Goal: Transaction & Acquisition: Purchase product/service

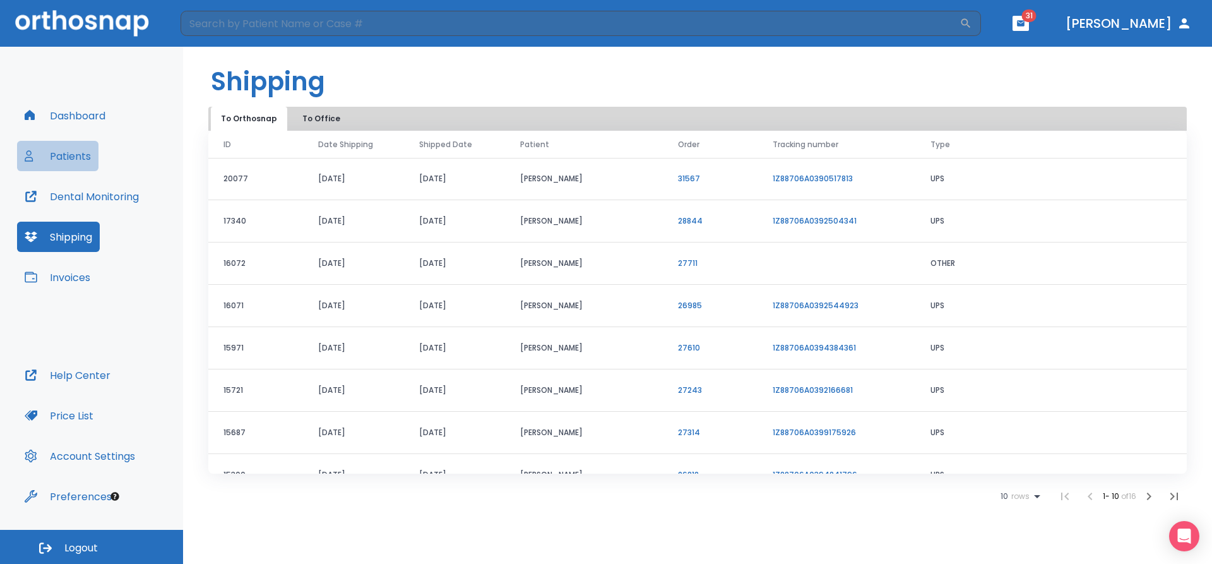
click at [81, 153] on button "Patients" at bounding box center [57, 156] width 81 height 30
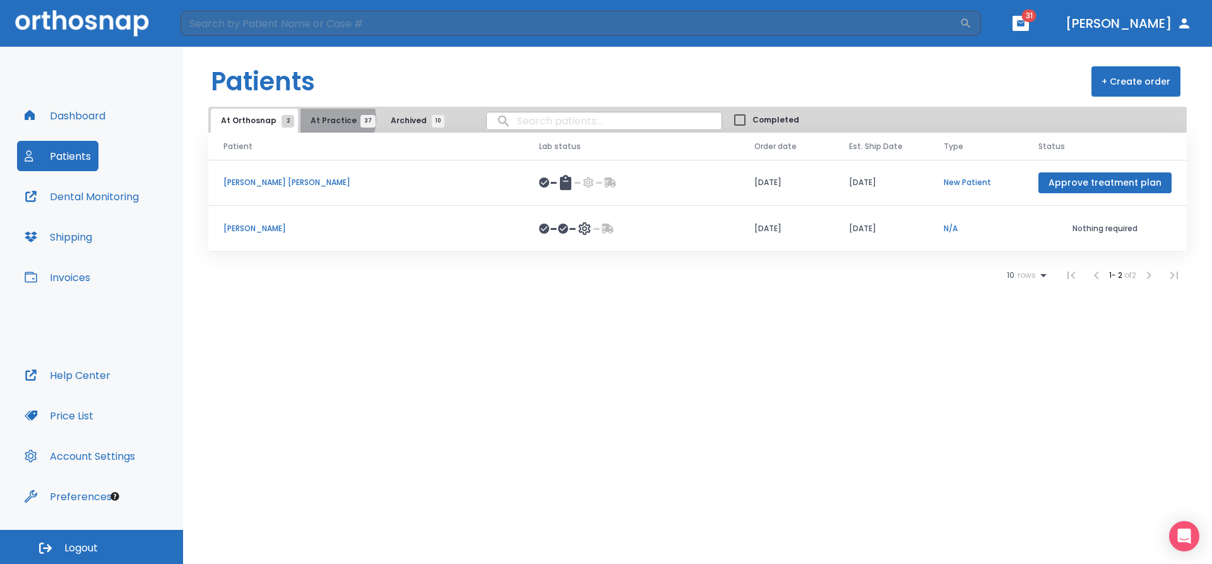
click at [323, 119] on span "At Practice 37" at bounding box center [339, 120] width 57 height 11
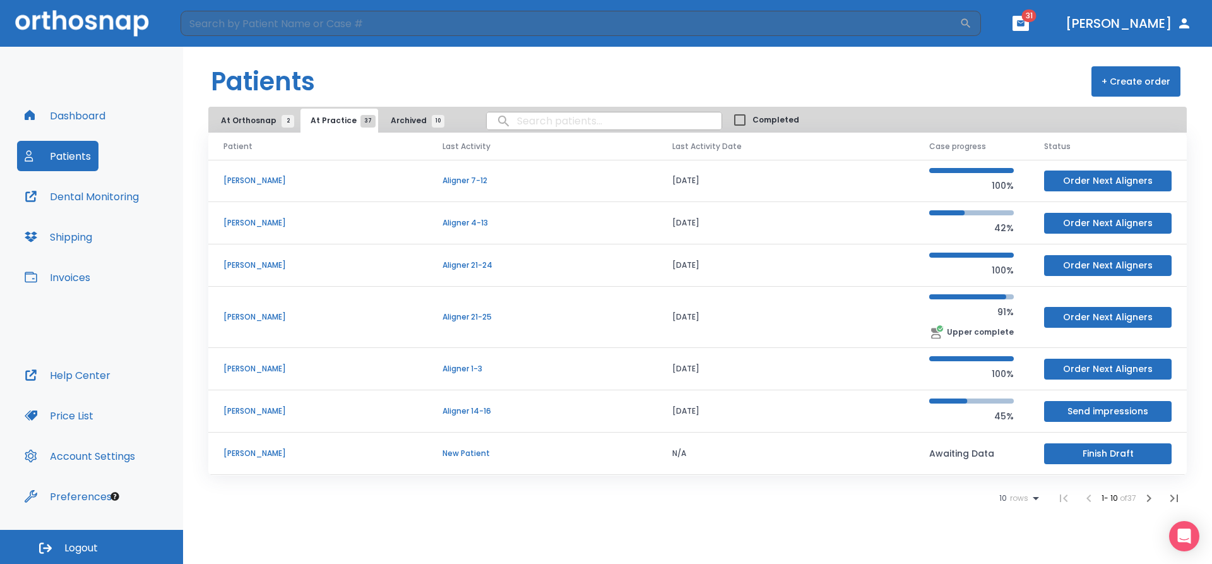
click at [395, 118] on span "Archived 10" at bounding box center [414, 120] width 47 height 11
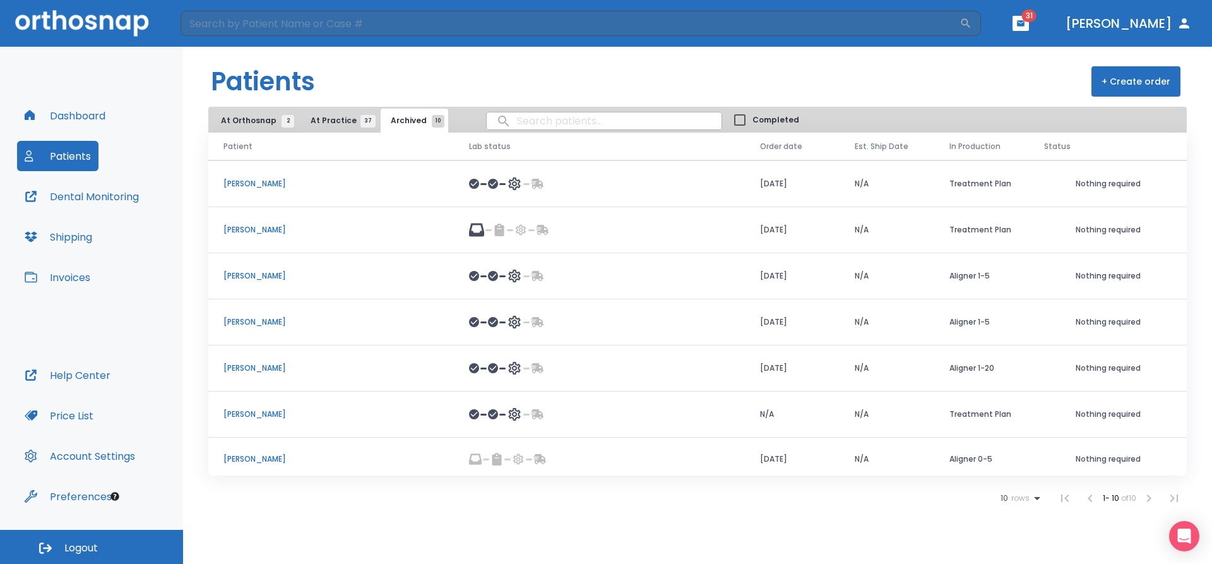
scroll to position [143, 0]
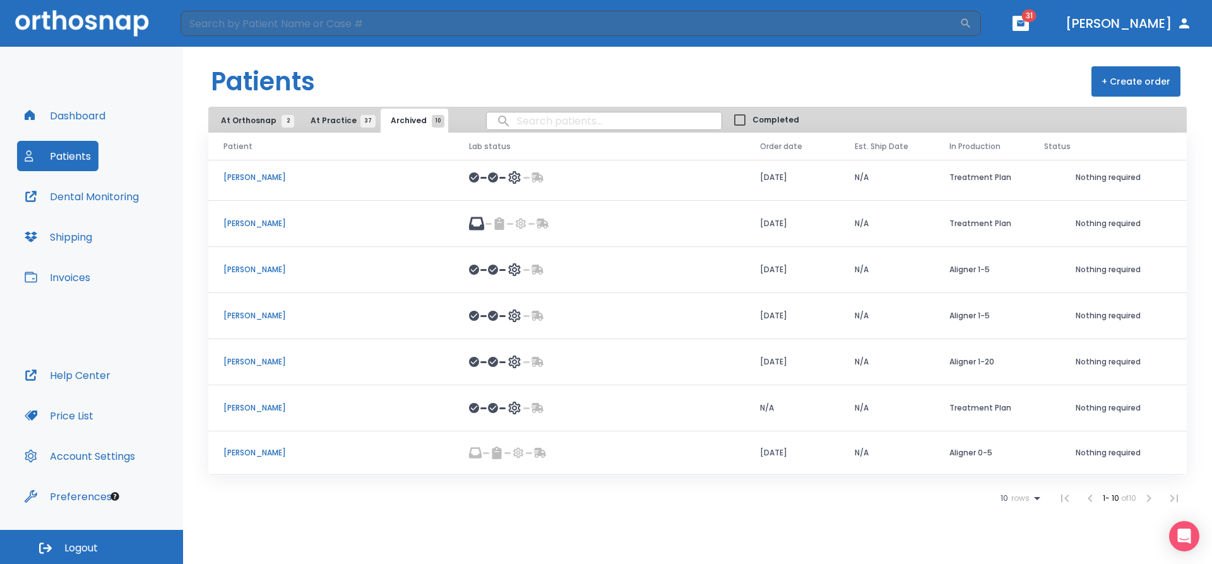
click at [435, 451] on p "[PERSON_NAME]" at bounding box center [330, 452] width 215 height 11
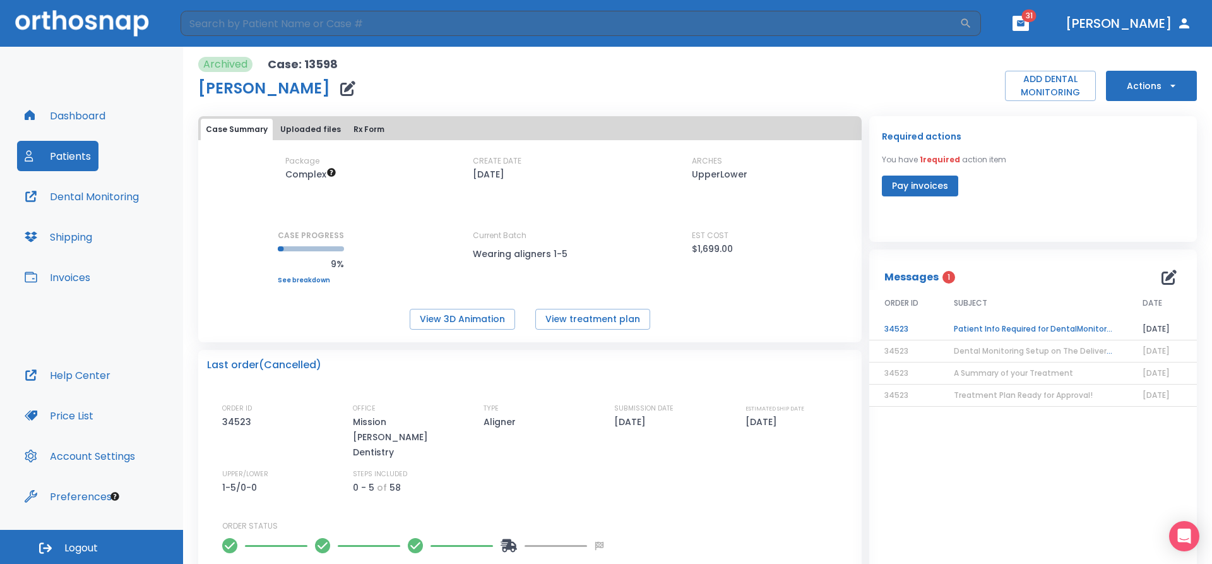
click at [894, 182] on button "Pay invoices" at bounding box center [920, 185] width 76 height 21
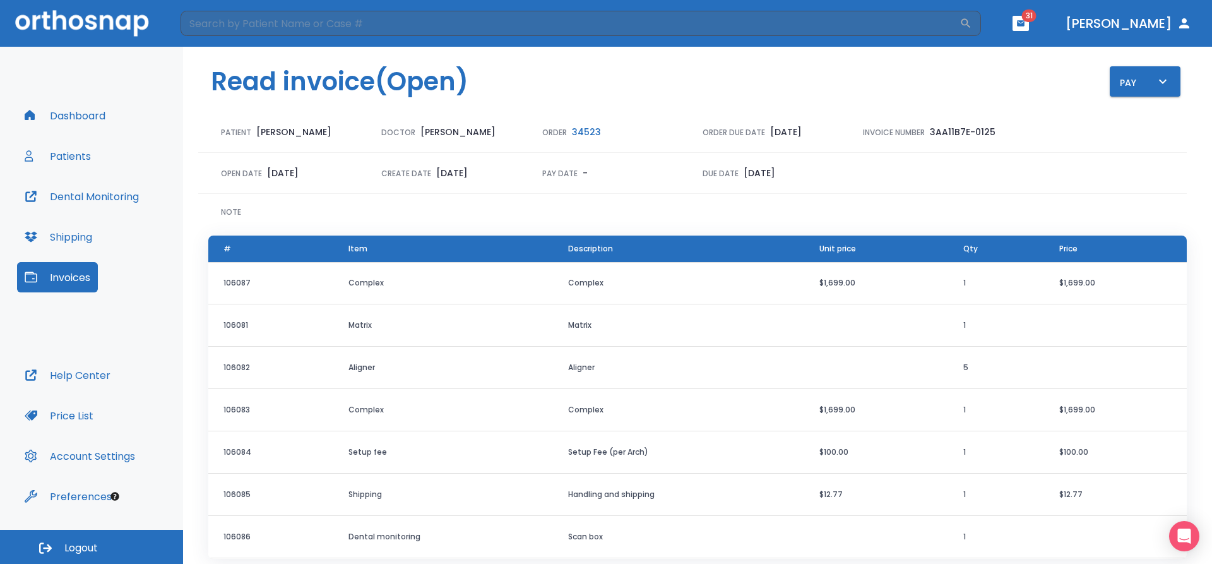
click at [78, 154] on button "Patients" at bounding box center [57, 156] width 81 height 30
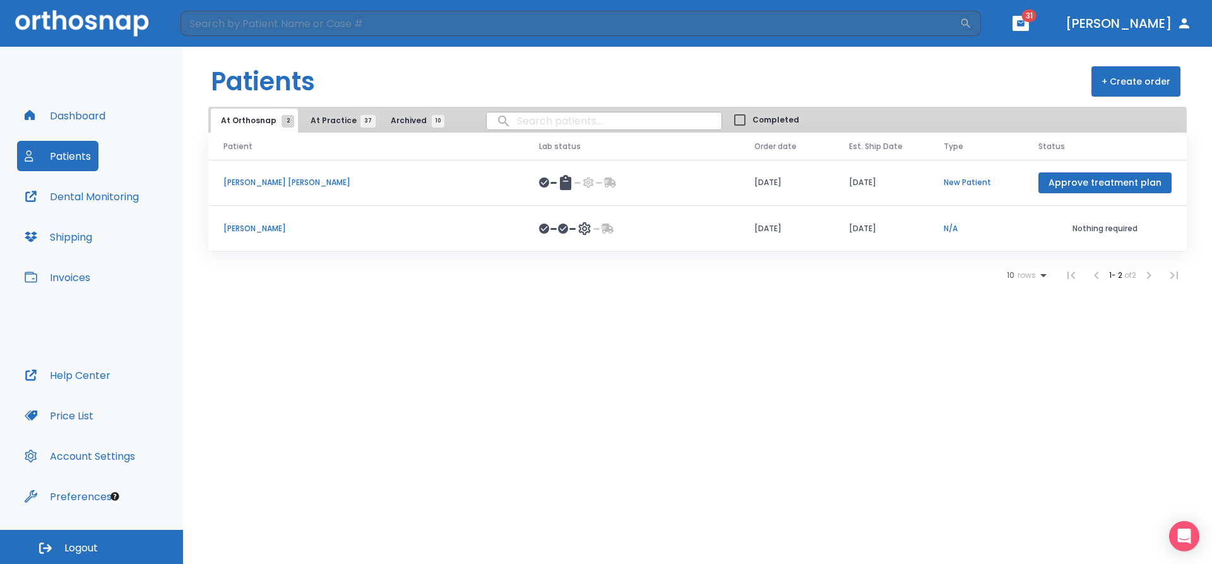
click at [97, 278] on button "Invoices" at bounding box center [57, 277] width 81 height 30
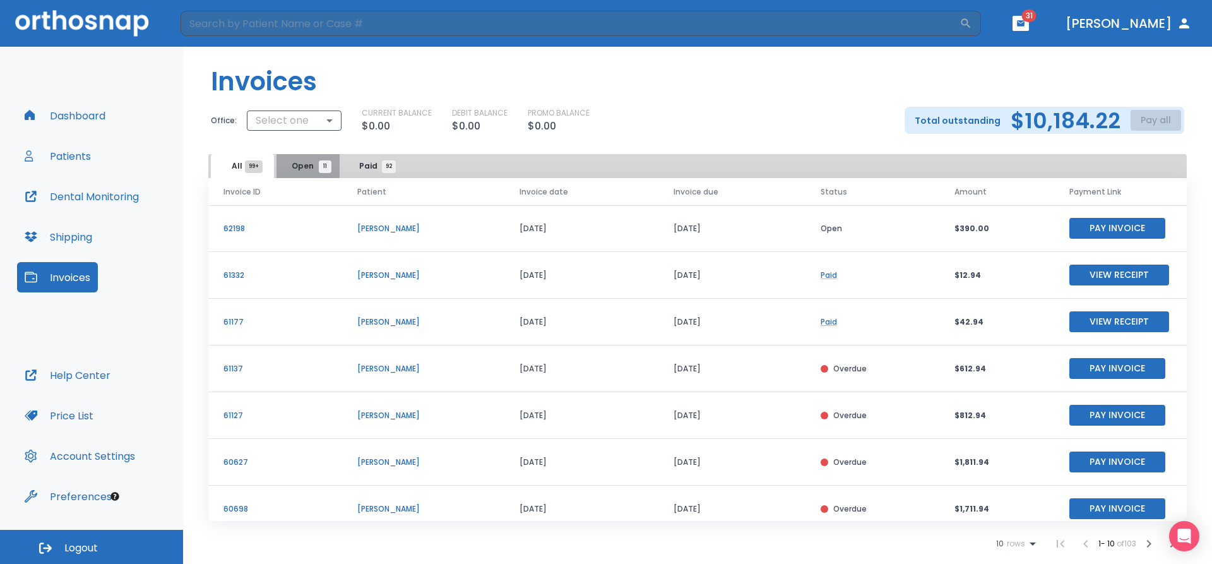
click at [316, 166] on span "Open 11" at bounding box center [308, 165] width 33 height 11
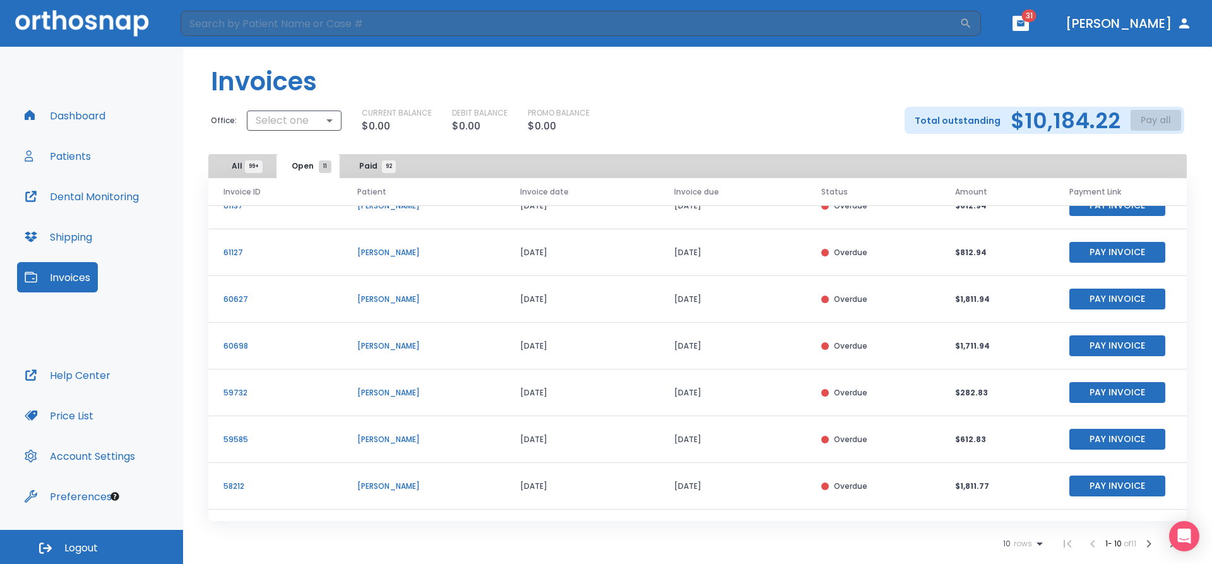
scroll to position [152, 0]
